Goal: Task Accomplishment & Management: Manage account settings

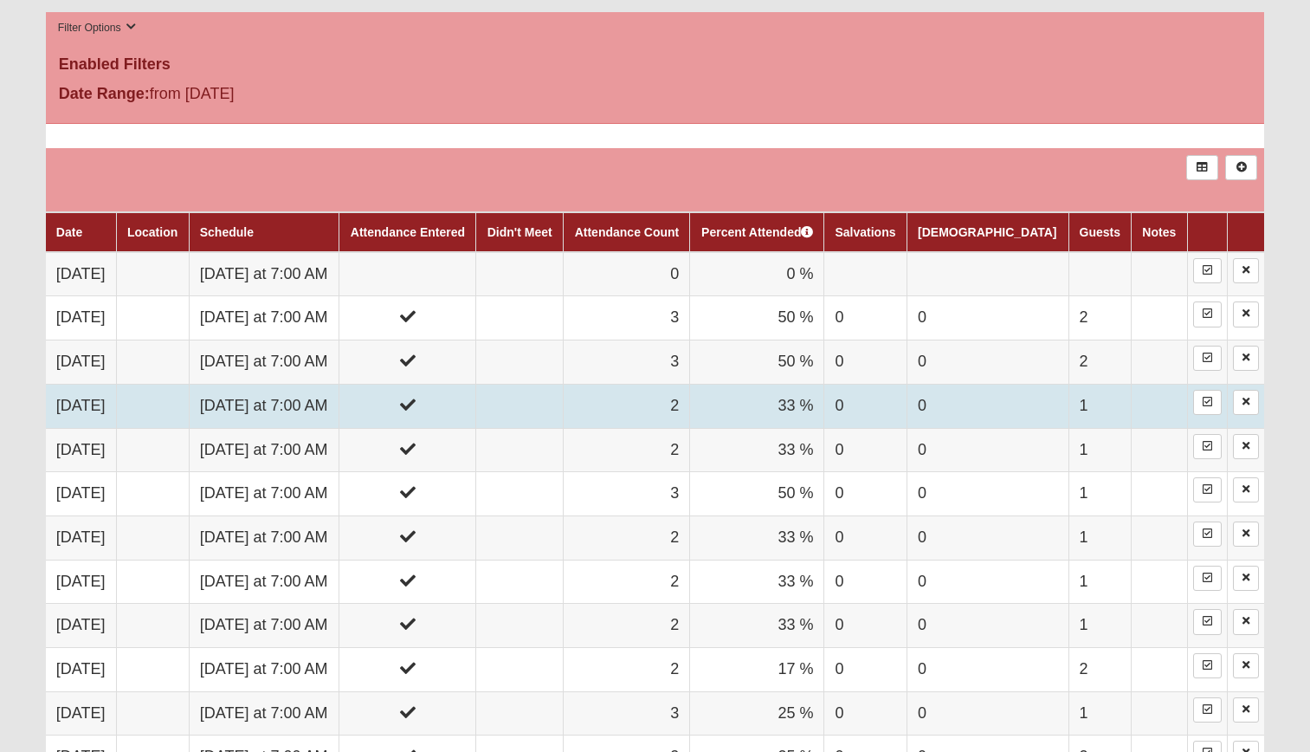
scroll to position [866, 0]
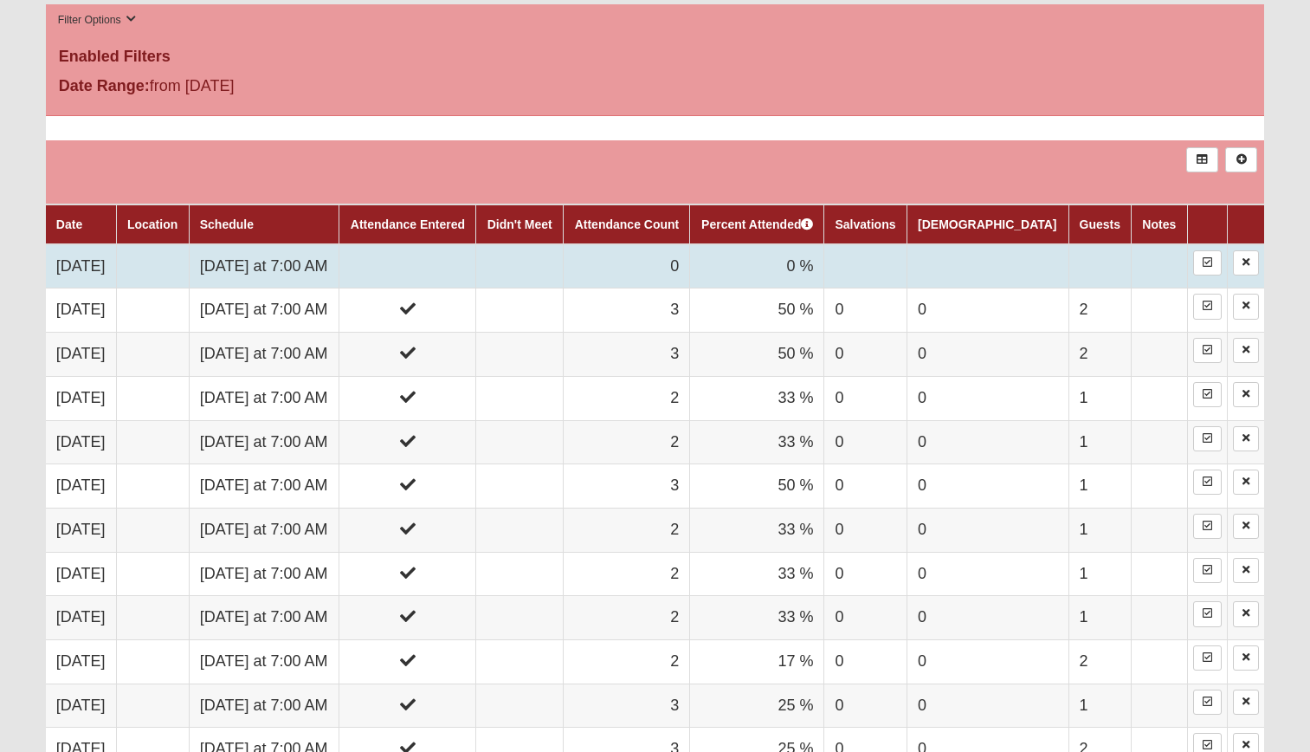
click at [327, 282] on td "[DATE] at 7:00 AM" at bounding box center [264, 266] width 151 height 44
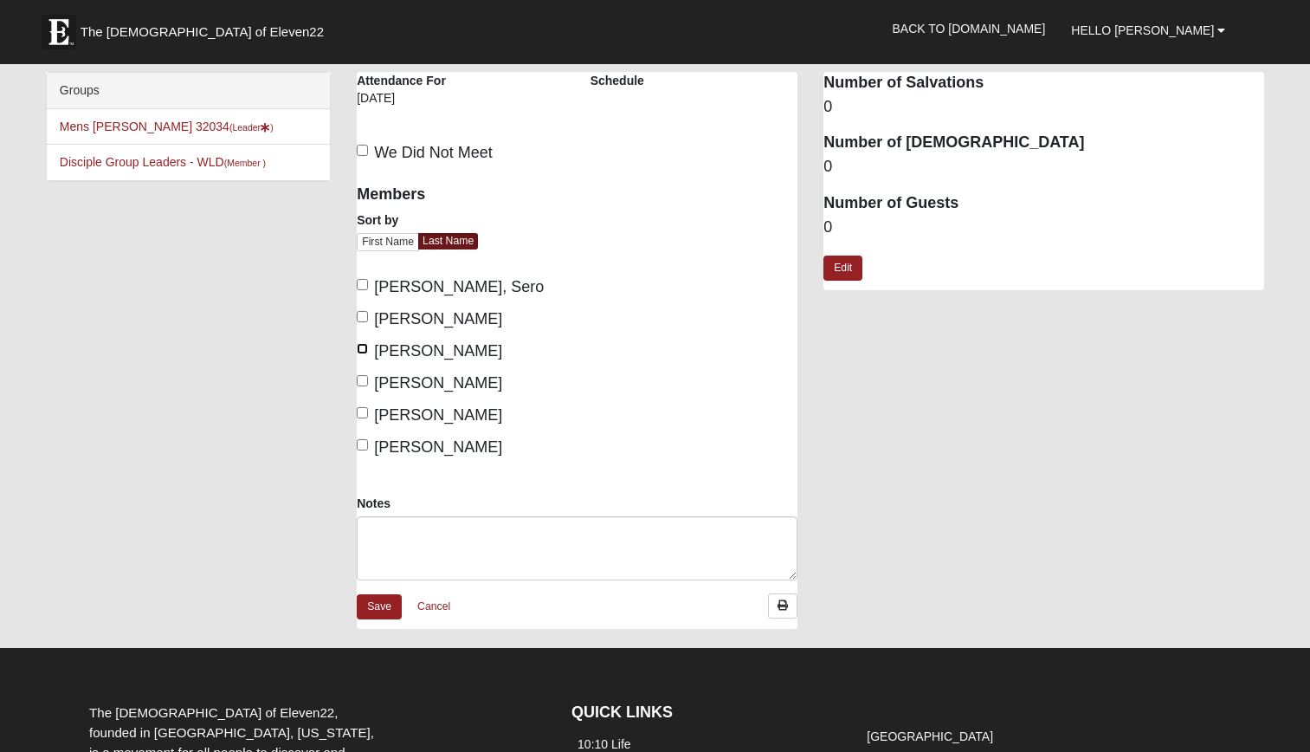
click at [362, 350] on input "[PERSON_NAME]" at bounding box center [362, 348] width 11 height 11
checkbox input "true"
click at [363, 413] on input "[PERSON_NAME]" at bounding box center [362, 412] width 11 height 11
checkbox input "true"
click at [852, 269] on link "Edit" at bounding box center [842, 267] width 39 height 25
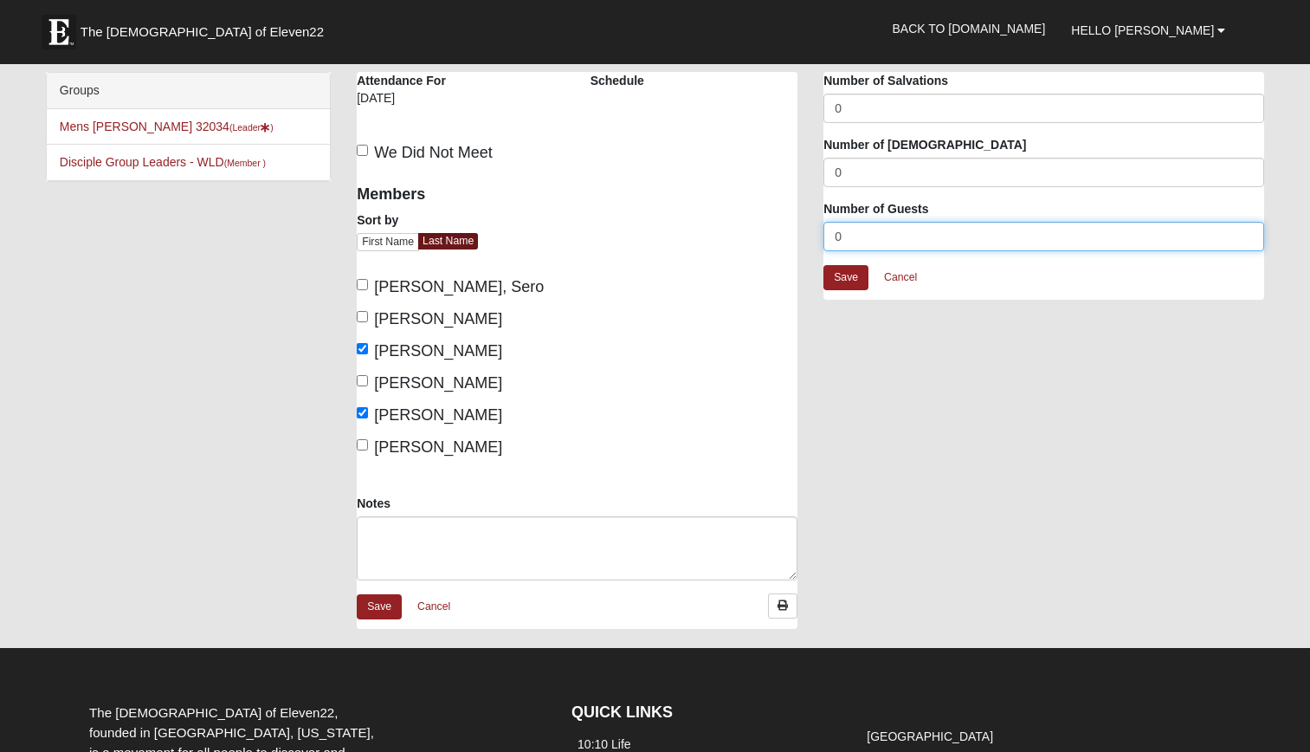
click at [854, 235] on input "0" at bounding box center [1043, 236] width 441 height 29
type input "3"
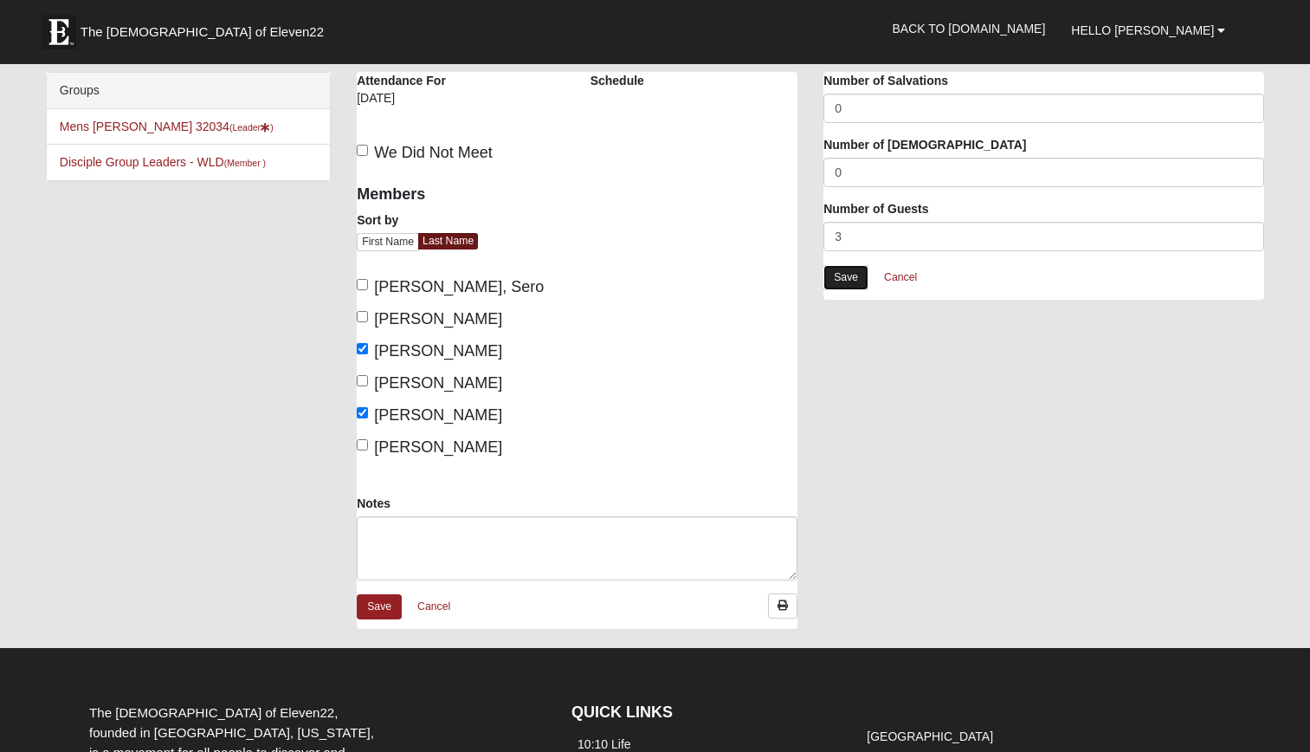
click at [854, 272] on link "Save" at bounding box center [845, 277] width 45 height 25
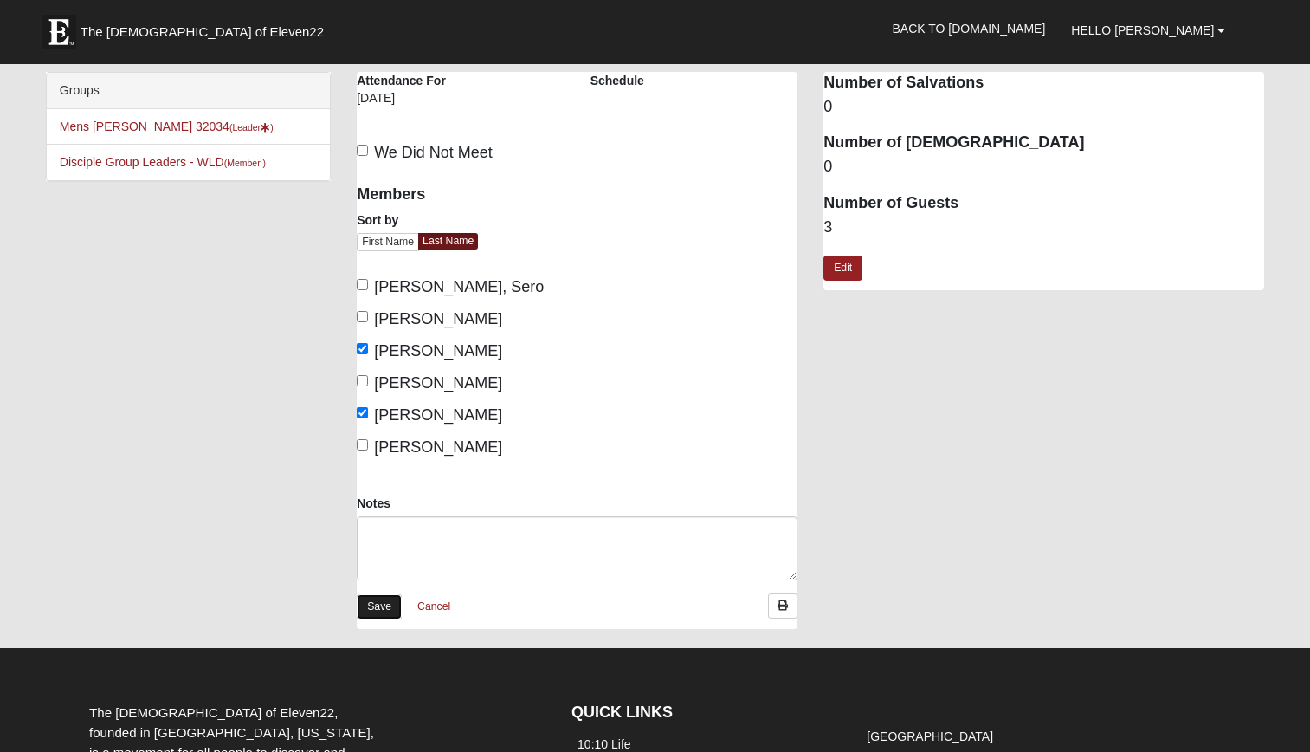
click at [383, 610] on link "Save" at bounding box center [379, 606] width 45 height 25
